Goal: Task Accomplishment & Management: Manage account settings

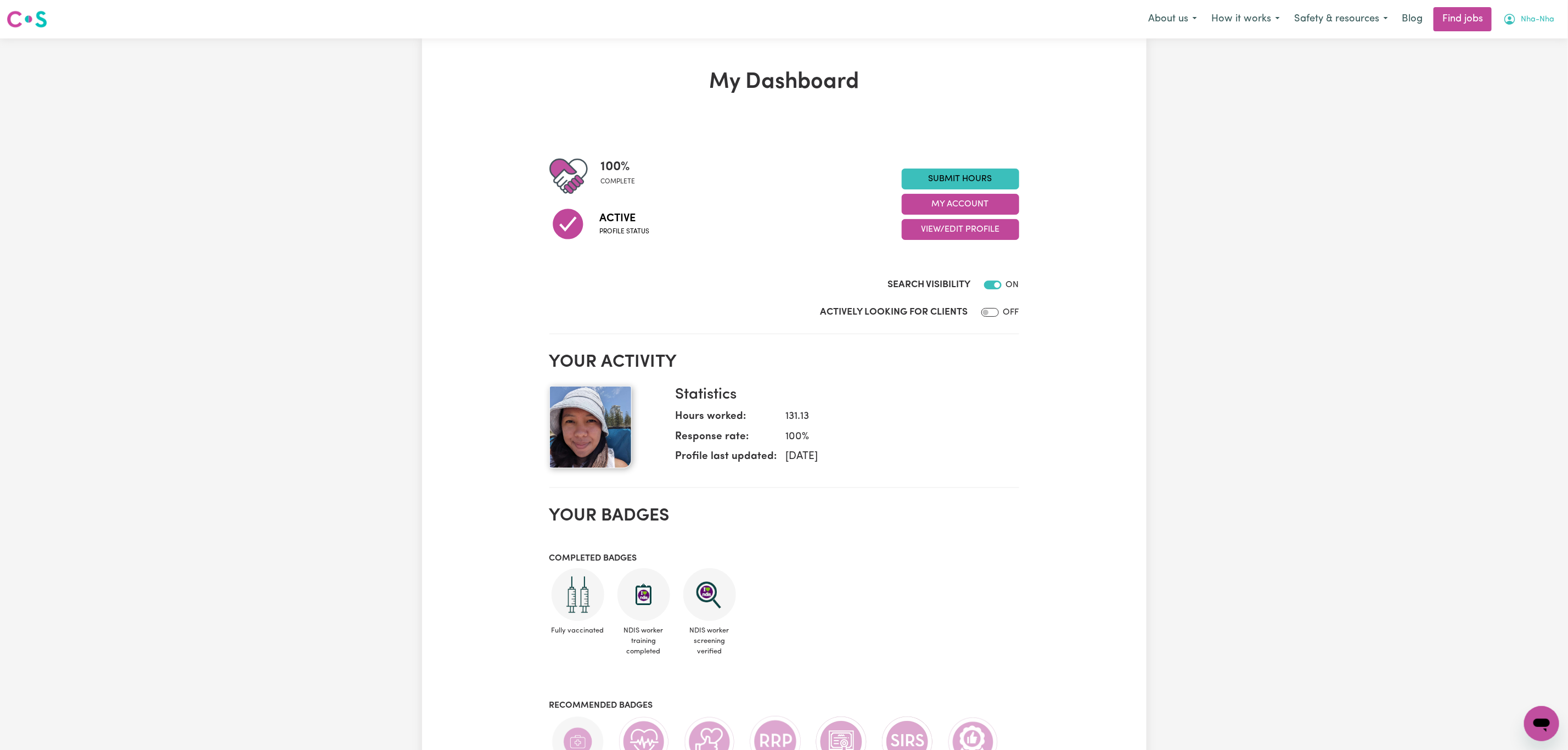
click at [1537, 19] on span "Nha-Nha" at bounding box center [1537, 20] width 34 height 12
click at [1534, 64] on link "My Dashboard" at bounding box center [1517, 63] width 86 height 21
click at [1523, 34] on link "My Account" at bounding box center [1517, 43] width 86 height 21
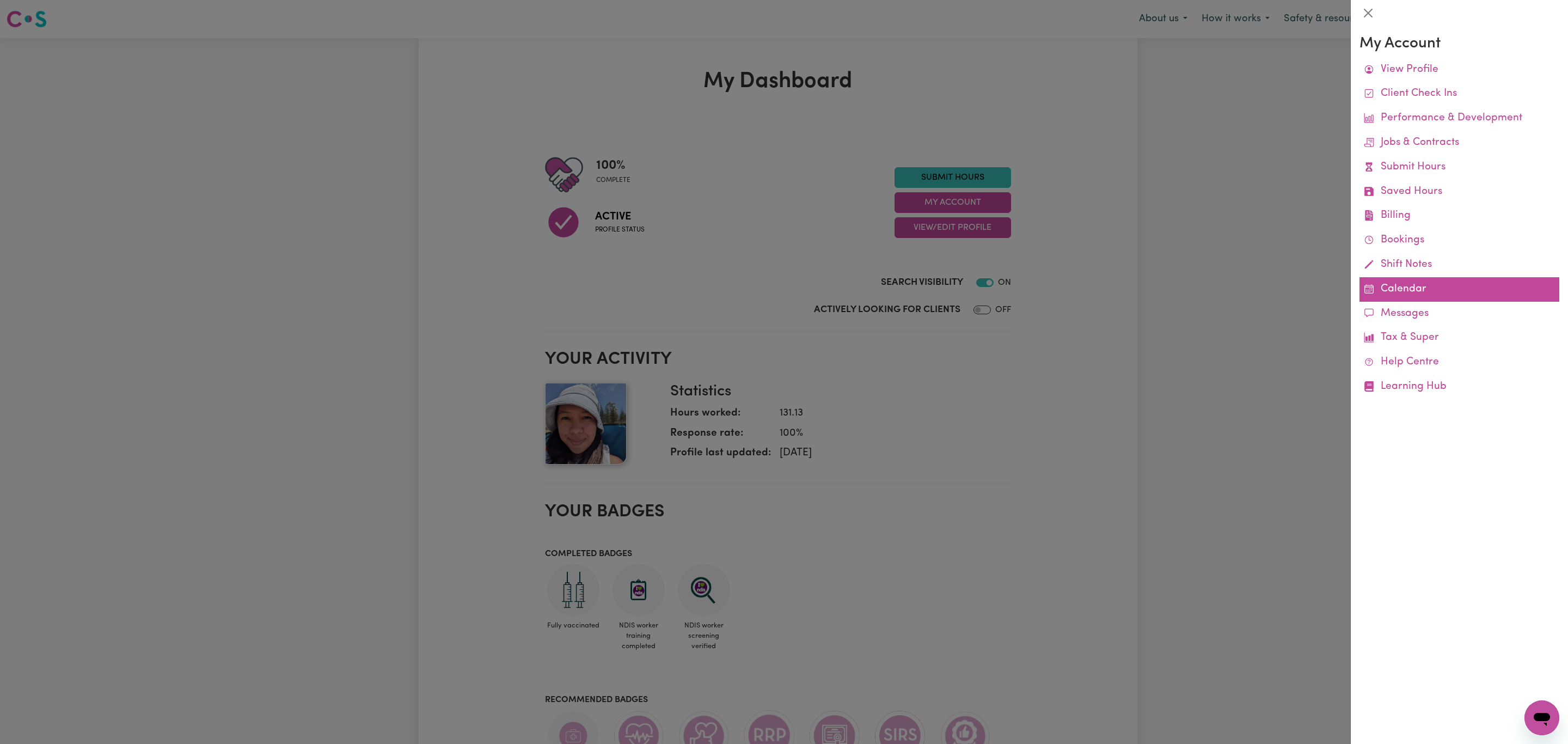
click at [1418, 288] on link "Calendar" at bounding box center [1459, 289] width 200 height 24
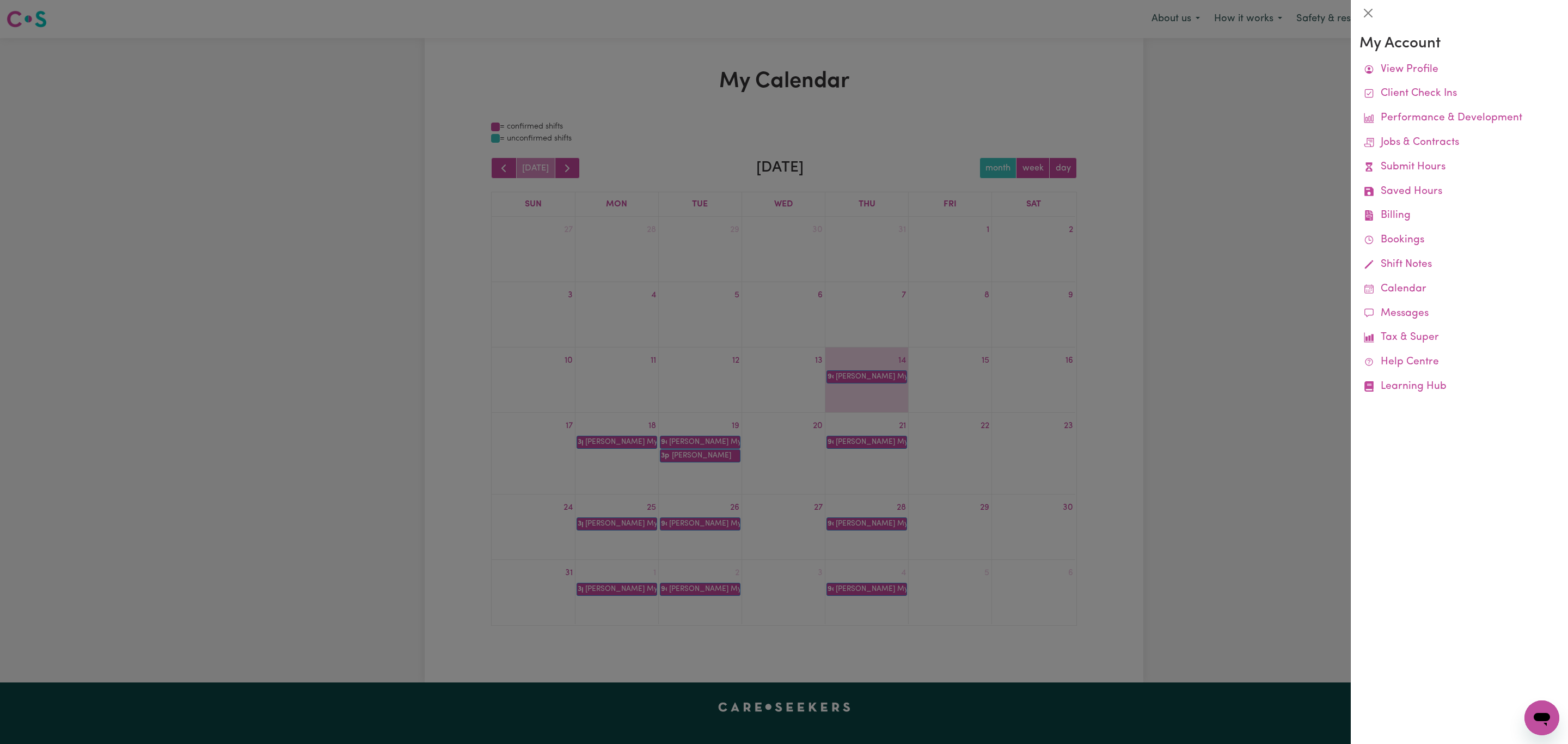
click at [1225, 162] on div at bounding box center [784, 372] width 1568 height 744
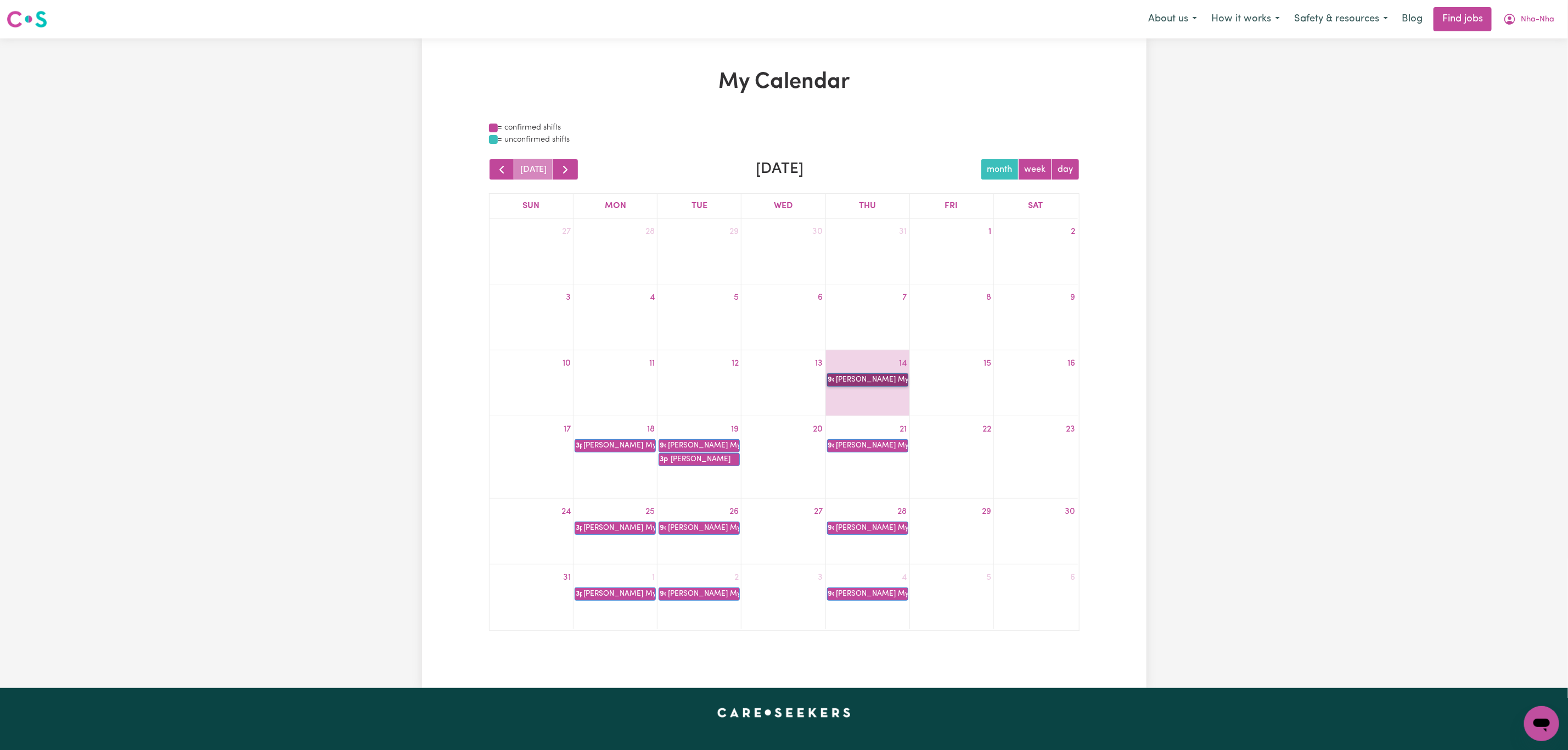
click at [855, 382] on link "9a [PERSON_NAME] My Care Ability" at bounding box center [867, 379] width 81 height 13
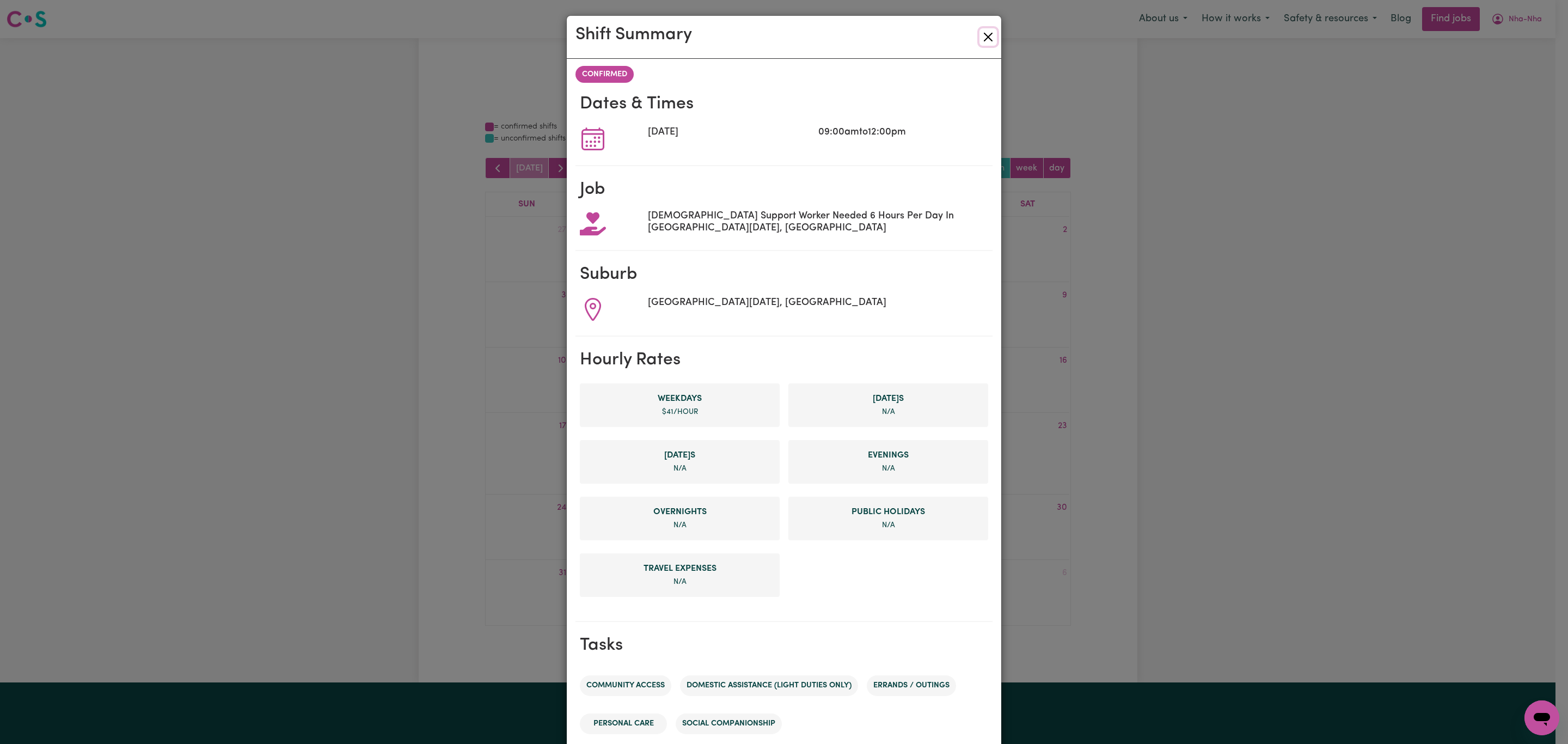
click at [982, 31] on button "Close" at bounding box center [988, 37] width 18 height 18
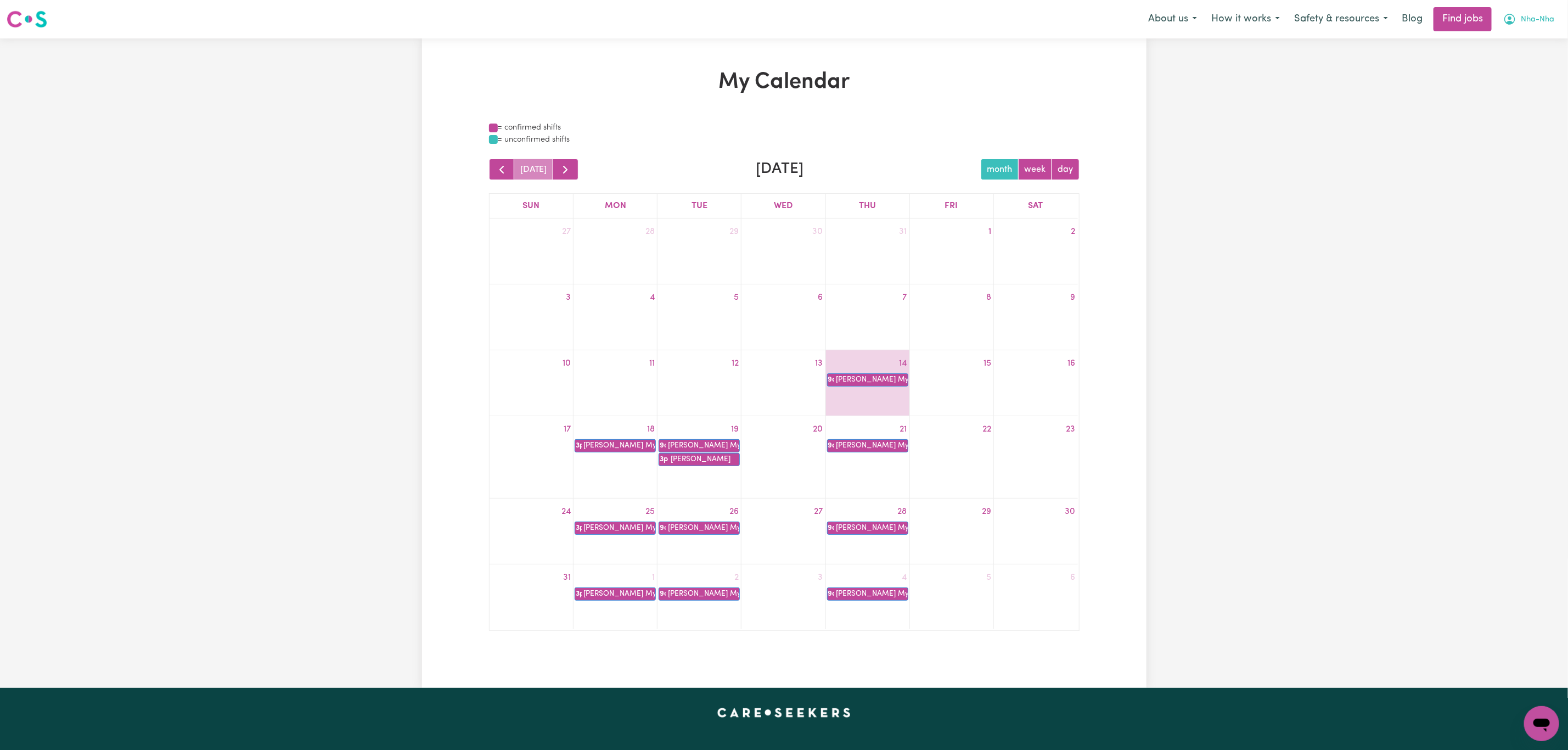
click at [1539, 22] on span "Nha-Nha" at bounding box center [1537, 20] width 34 height 12
click at [1497, 61] on link "My Dashboard" at bounding box center [1517, 63] width 86 height 21
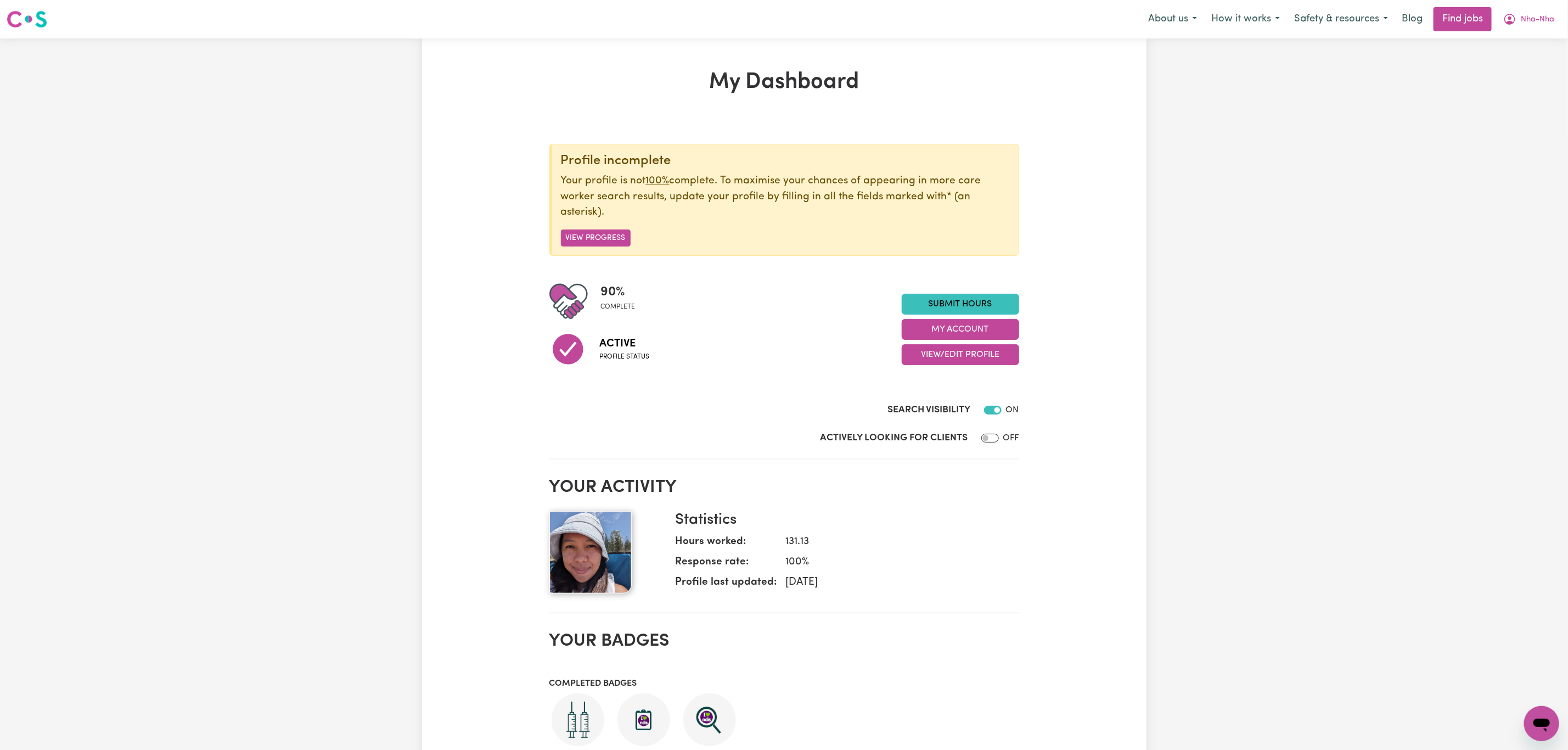
click at [1497, 43] on div "My Dashboard Profile incomplete Your profile is not 100% complete. To maximise …" at bounding box center [784, 601] width 1568 height 1126
click at [1542, 12] on button "Nha-Nha" at bounding box center [1528, 19] width 65 height 23
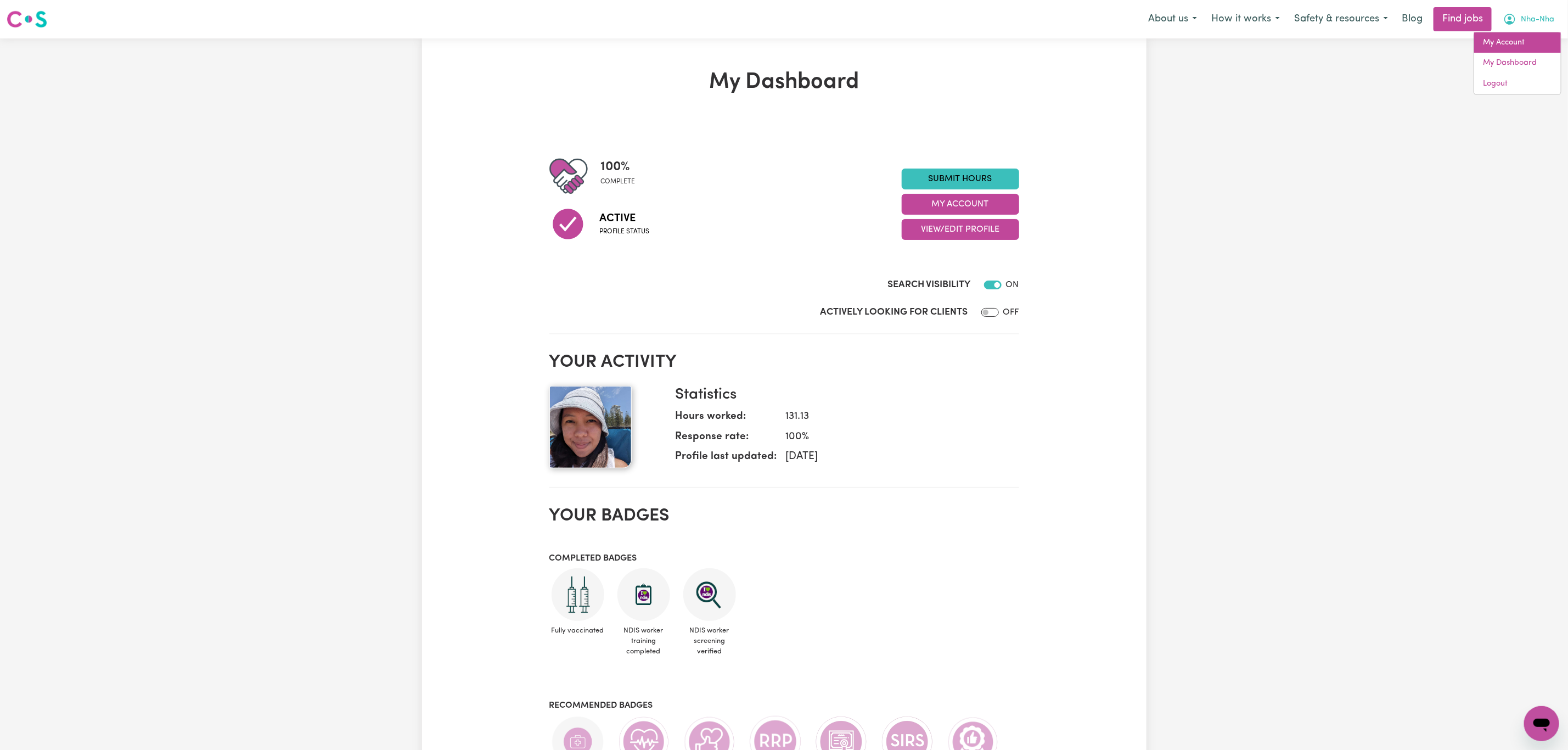
click at [1525, 34] on link "My Account" at bounding box center [1517, 43] width 86 height 21
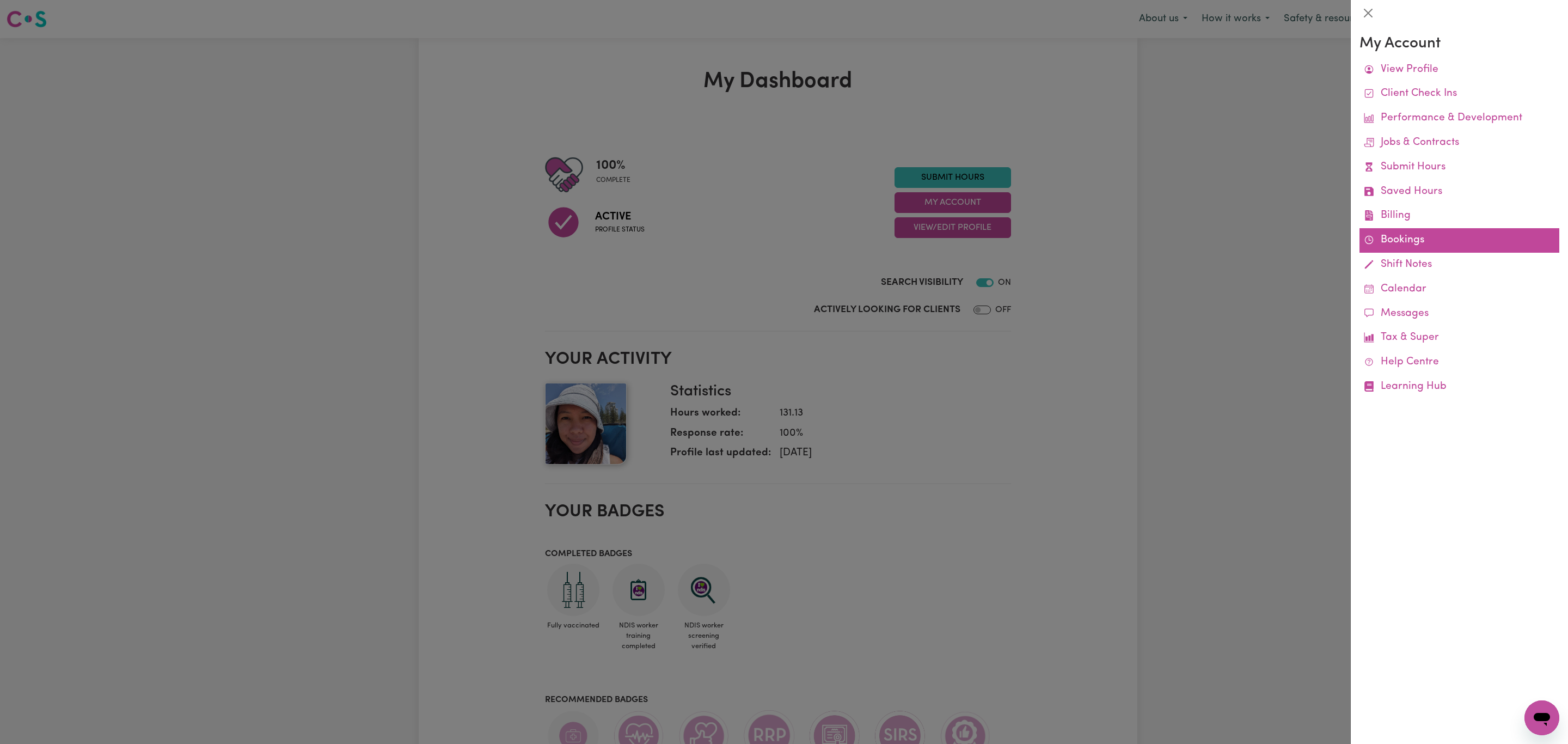
click at [1411, 231] on link "Bookings" at bounding box center [1459, 240] width 200 height 24
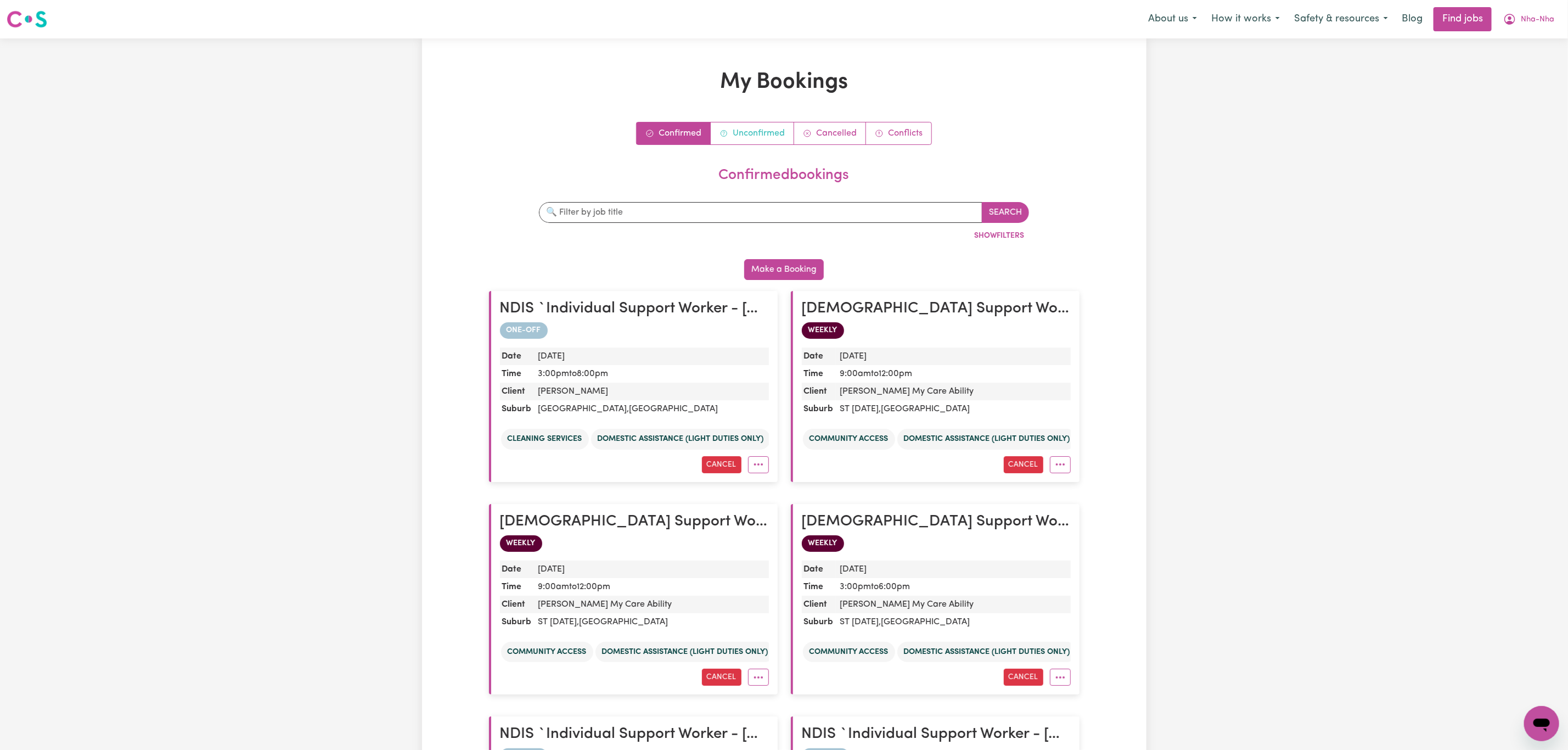
click at [767, 128] on link "Unconfirmed" at bounding box center [753, 134] width 84 height 22
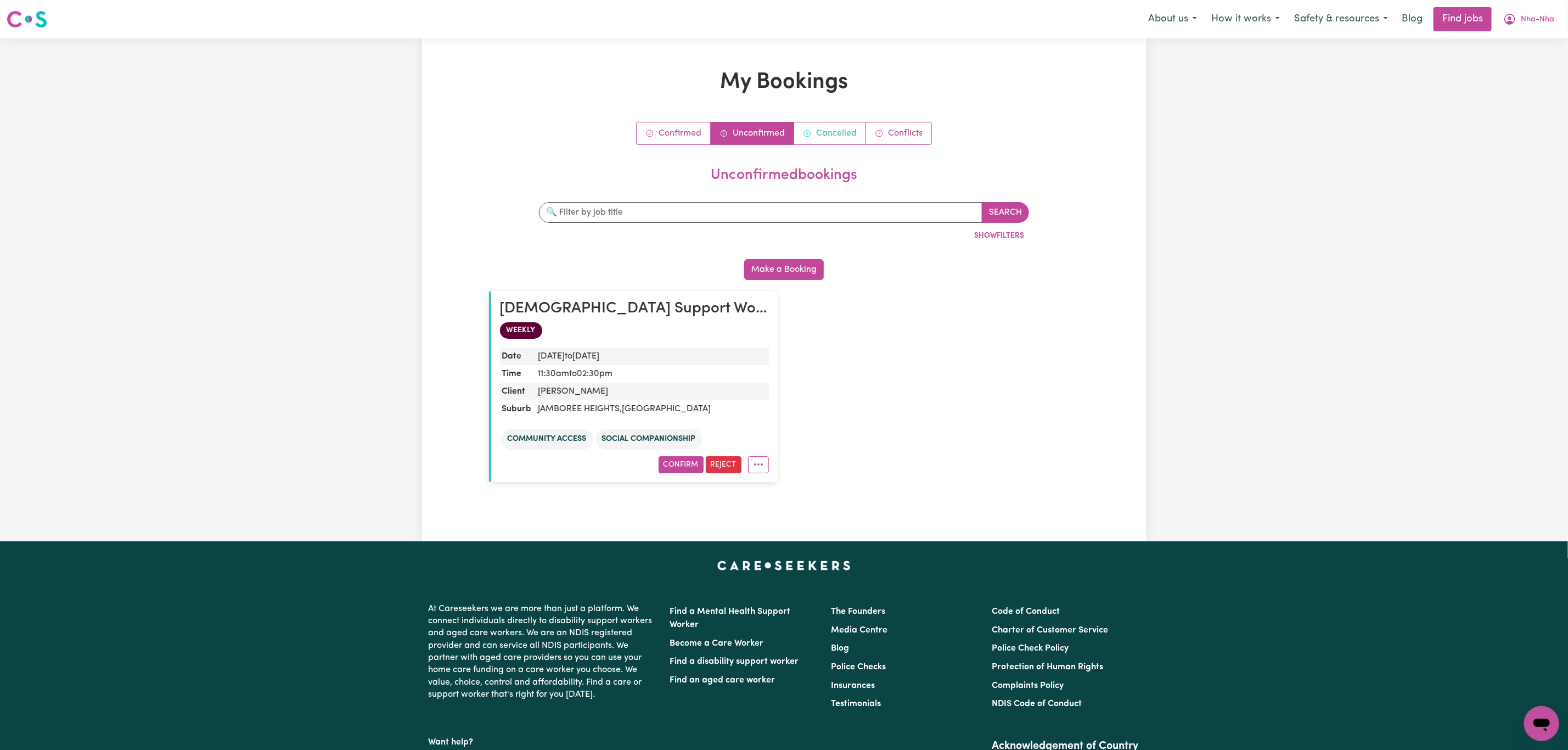
click at [825, 131] on link "Cancelled" at bounding box center [830, 134] width 72 height 22
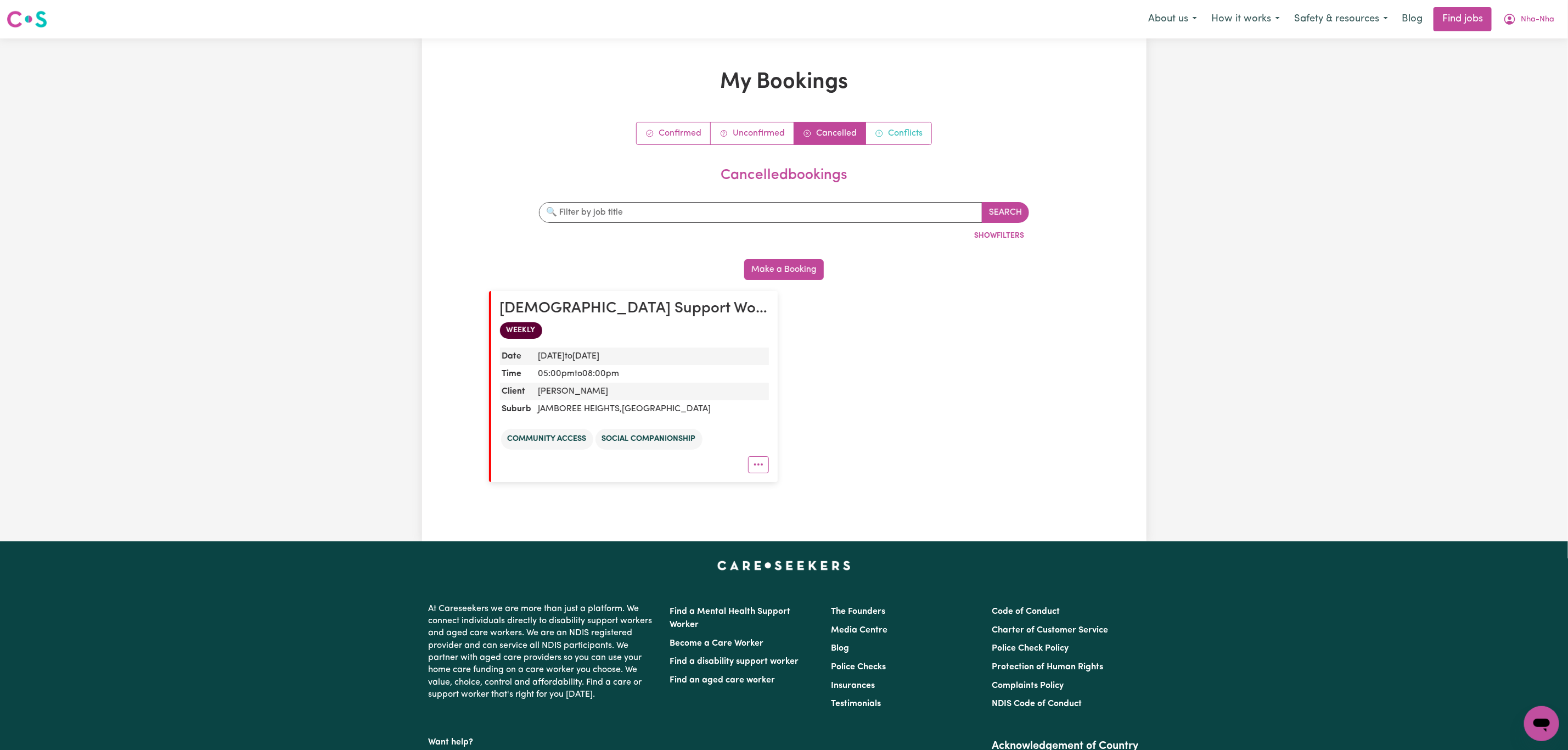
click at [885, 128] on link "Conflicts" at bounding box center [898, 134] width 65 height 22
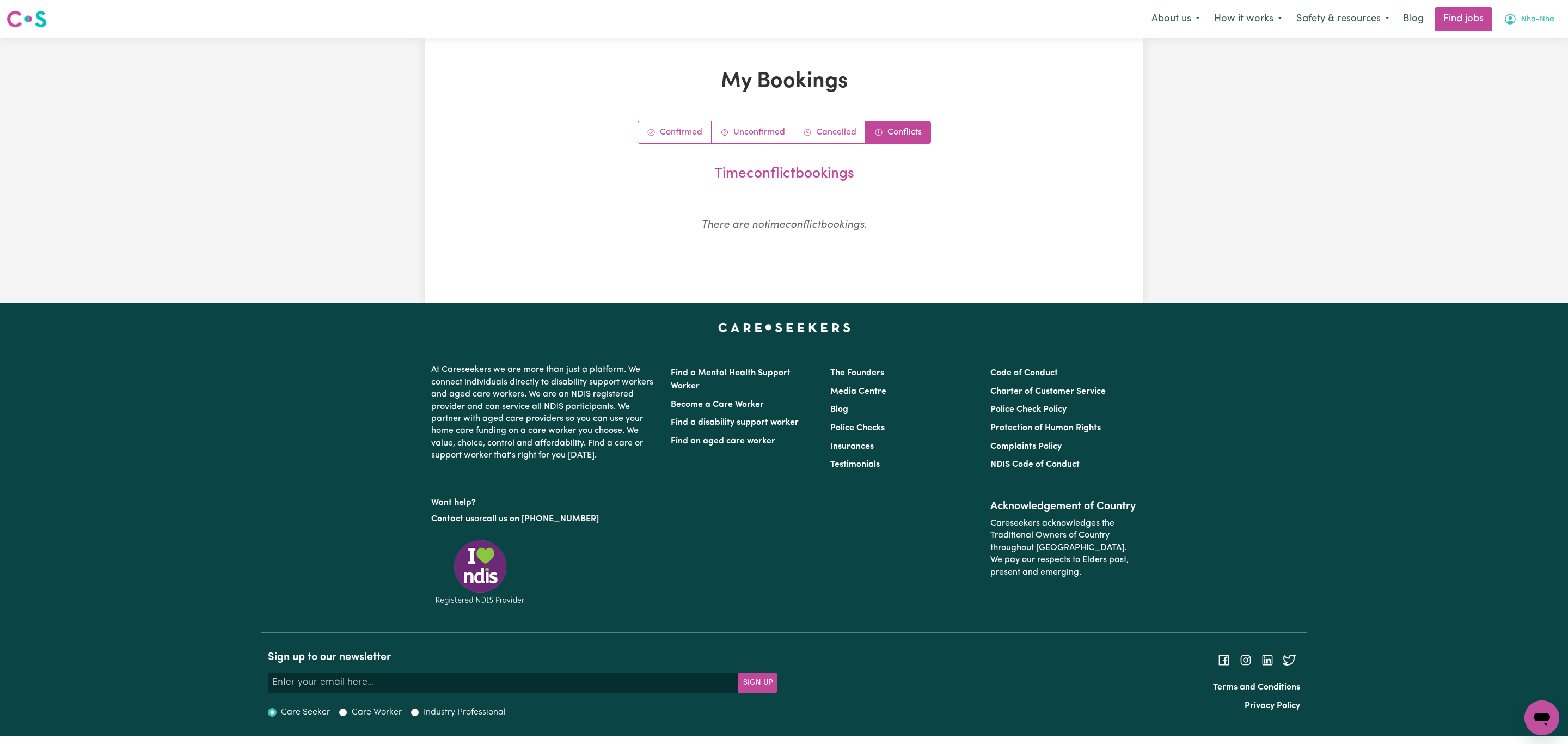
click at [1516, 15] on icon "My Account" at bounding box center [1510, 18] width 13 height 13
click at [1498, 86] on link "Logout" at bounding box center [1518, 83] width 86 height 20
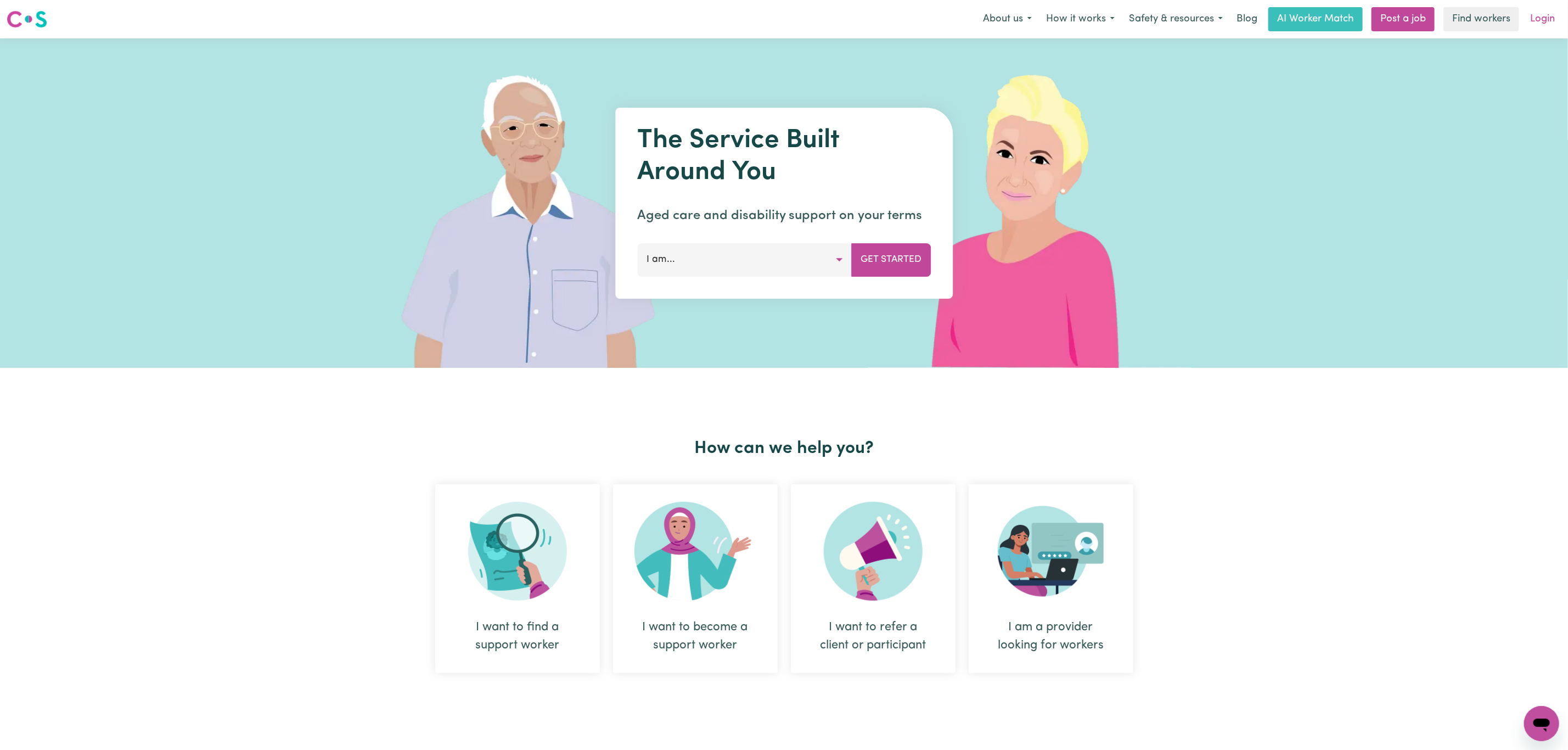
click at [1540, 25] on link "Login" at bounding box center [1542, 19] width 38 height 24
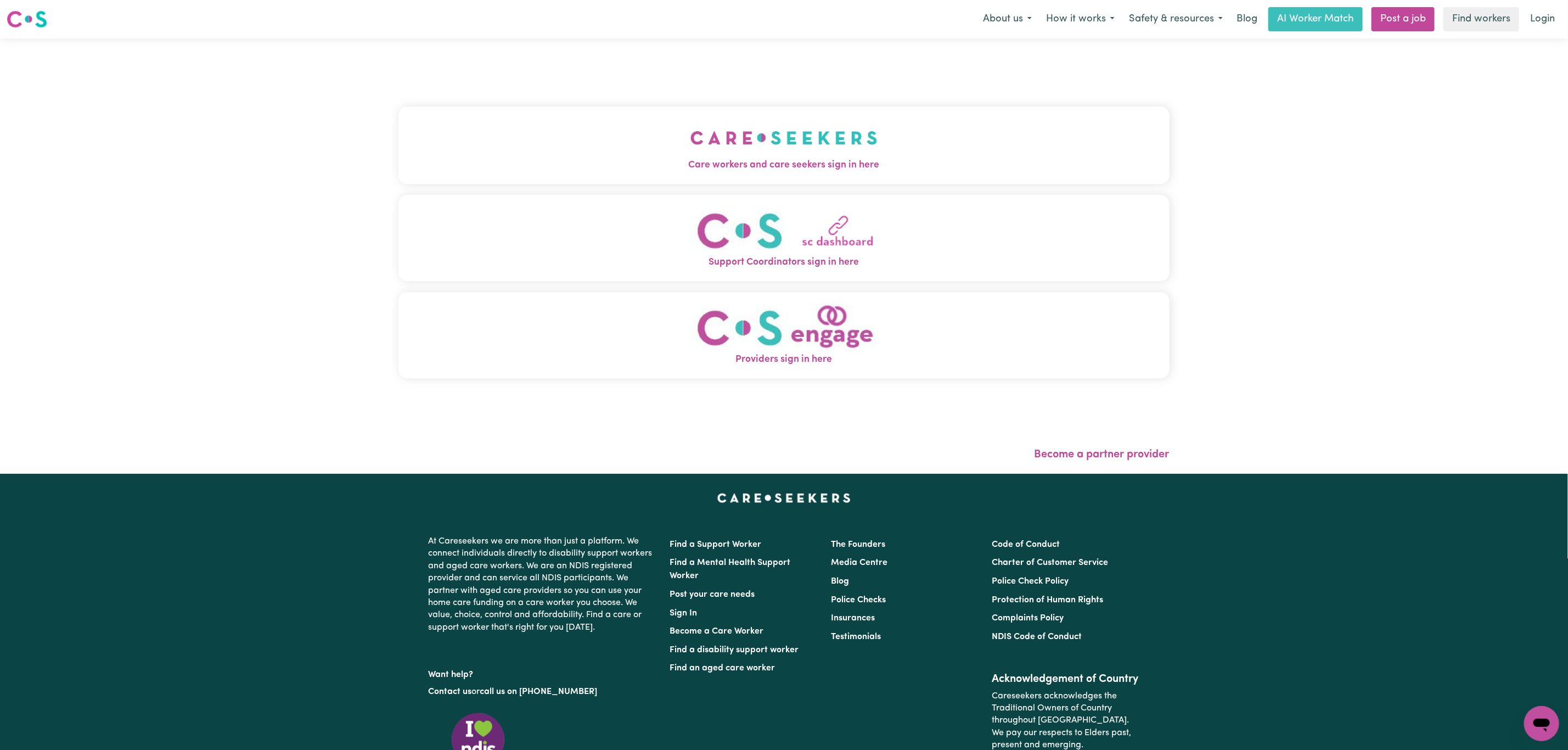
click at [514, 106] on button "Care workers and care seekers sign in here" at bounding box center [784, 145] width 771 height 77
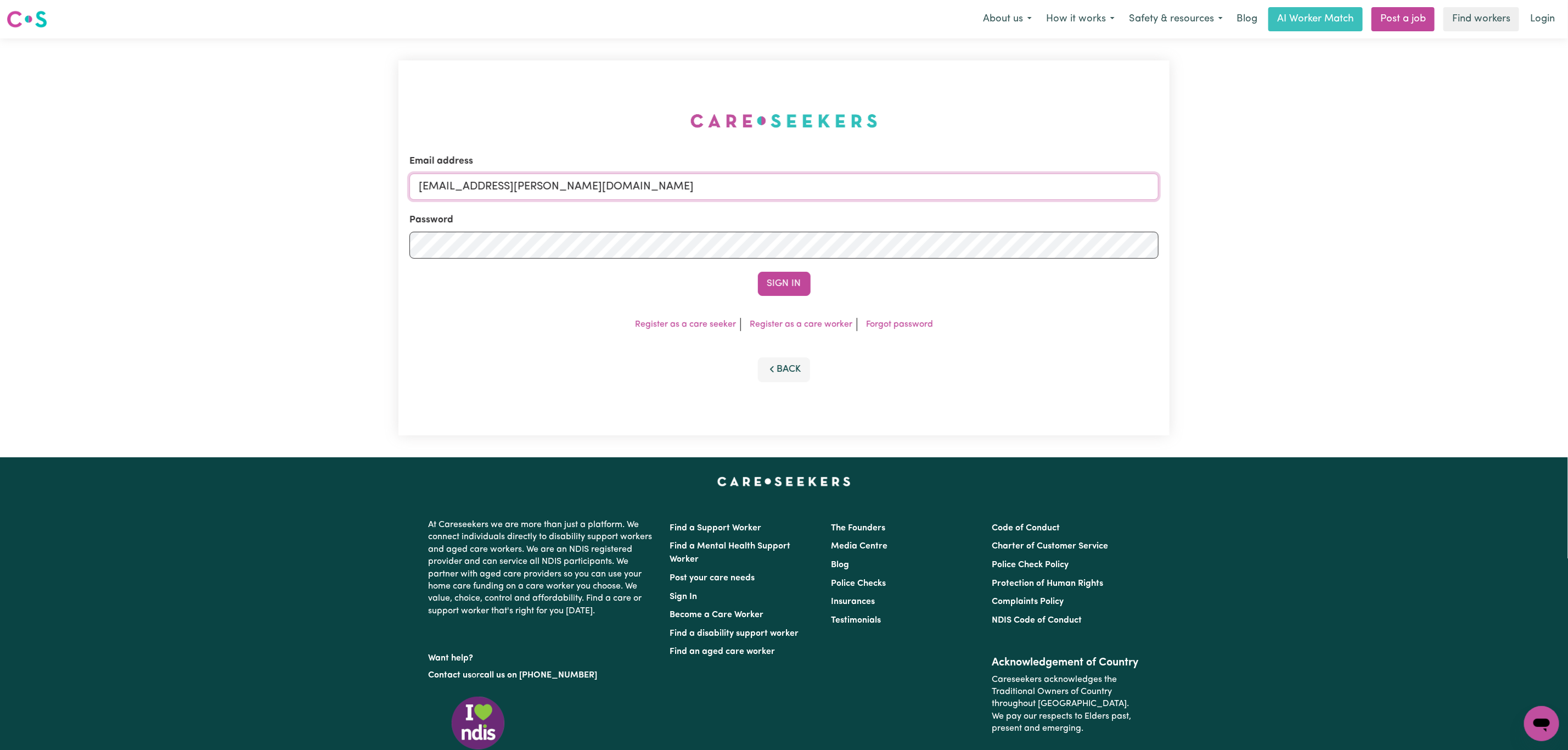
drag, startPoint x: 474, startPoint y: 186, endPoint x: 828, endPoint y: 217, distance: 355.4
click at [828, 217] on form "Email address [EMAIL_ADDRESS][PERSON_NAME][DOMAIN_NAME] Password Sign In" at bounding box center [784, 225] width 749 height 142
type input "superuser~[EMAIL_ADDRESS][DOMAIN_NAME]"
click at [758, 271] on button "Sign In" at bounding box center [784, 283] width 53 height 24
